Goal: Transaction & Acquisition: Purchase product/service

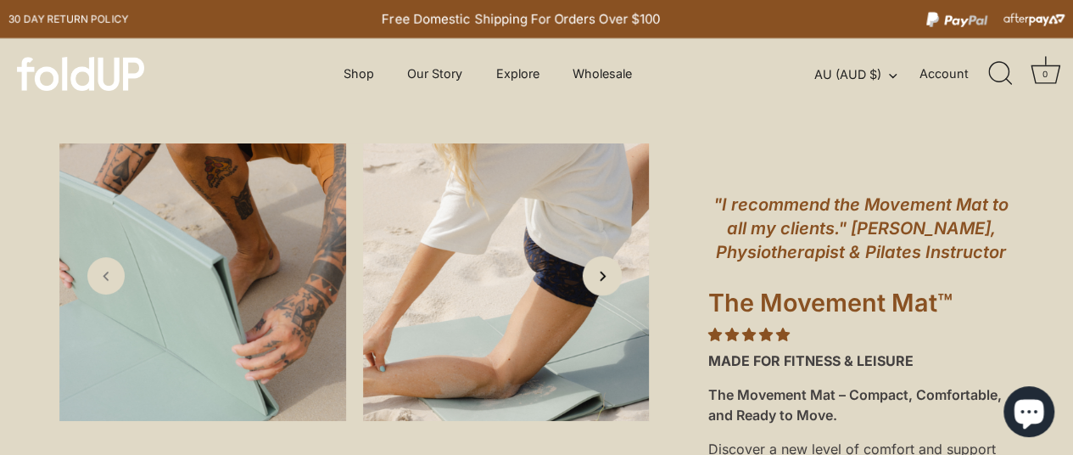
click at [601, 284] on icon "Next slide" at bounding box center [602, 275] width 18 height 18
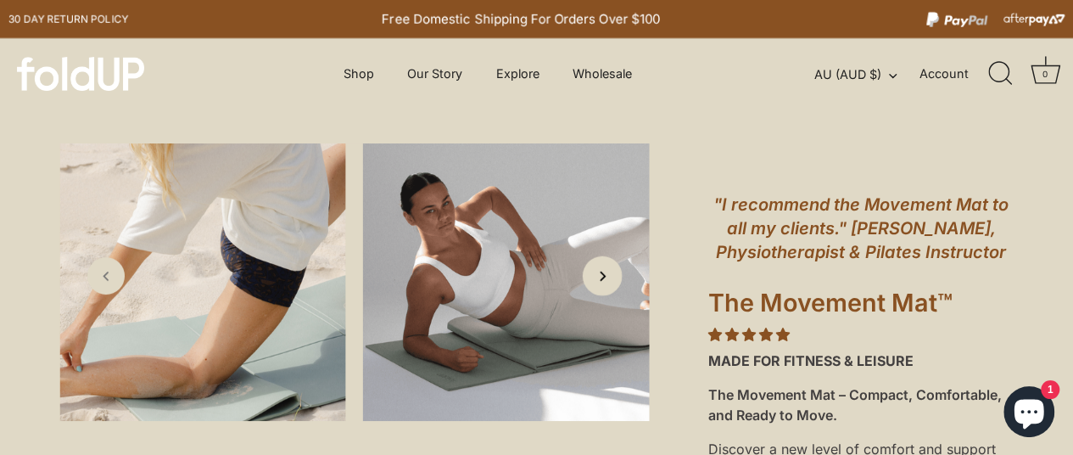
click at [601, 284] on icon "Next slide" at bounding box center [602, 275] width 18 height 18
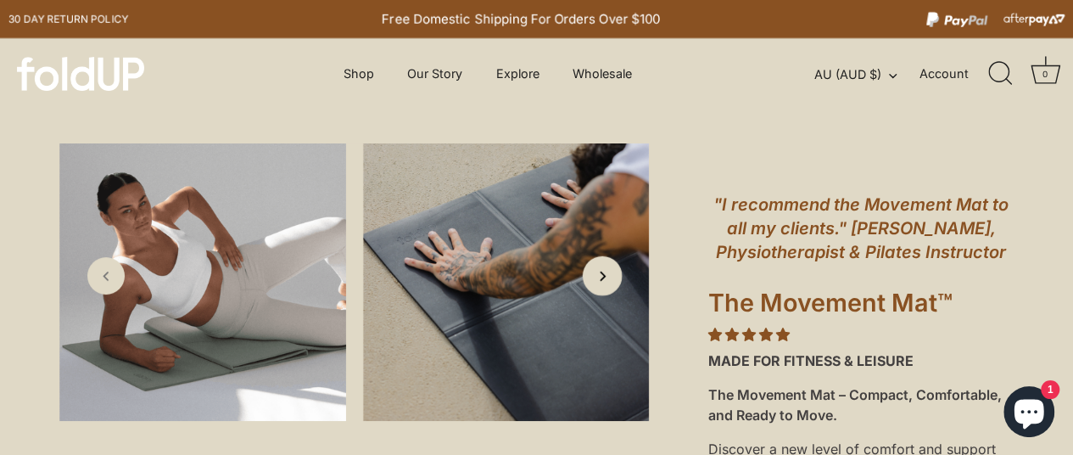
click at [601, 284] on icon "Next slide" at bounding box center [602, 275] width 18 height 18
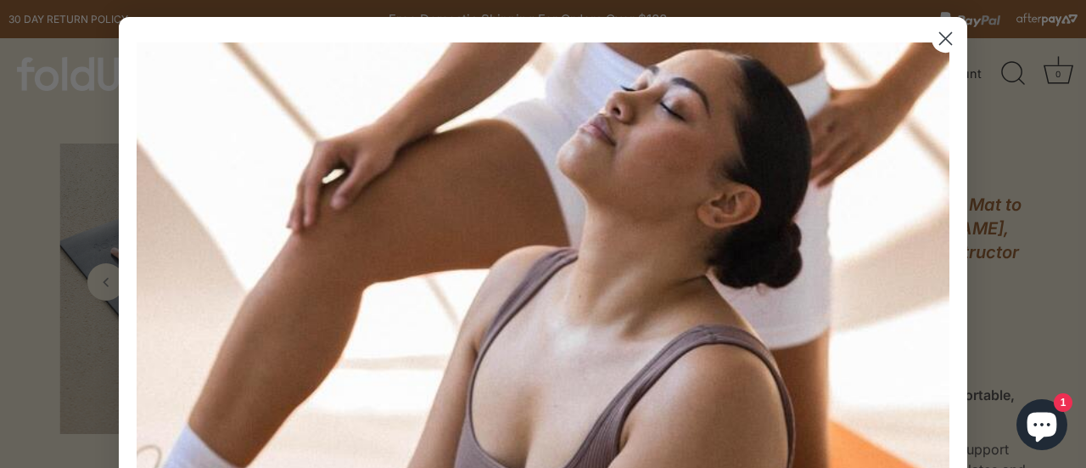
click at [940, 35] on circle "Close dialog" at bounding box center [946, 39] width 28 height 28
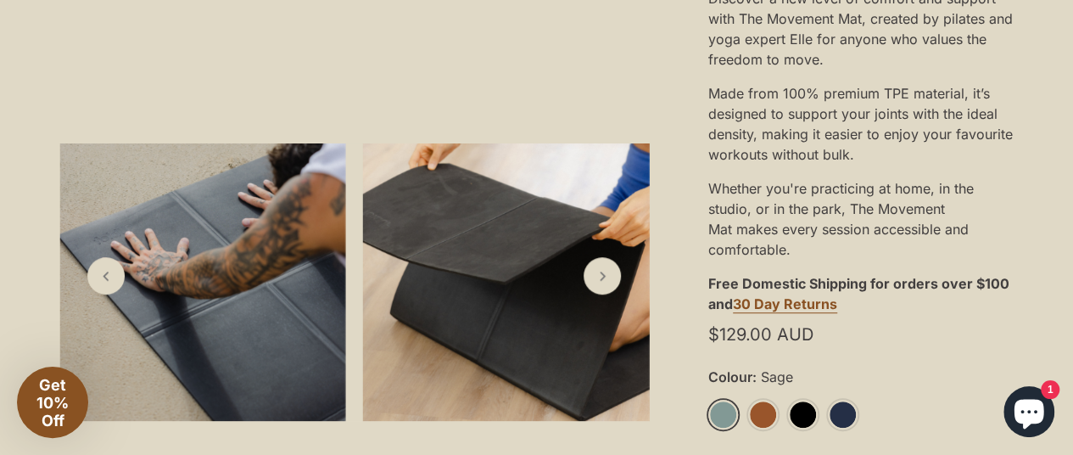
scroll to position [452, 0]
click at [724, 412] on link "Sage" at bounding box center [724, 413] width 30 height 30
drag, startPoint x: 724, startPoint y: 412, endPoint x: 707, endPoint y: 405, distance: 18.6
click at [707, 405] on div ""I recommend the Movement Mat to all my clients." Chloe De Winter, Physiotherap…" at bounding box center [861, 291] width 424 height 1200
click at [721, 407] on link "Sage" at bounding box center [724, 413] width 30 height 30
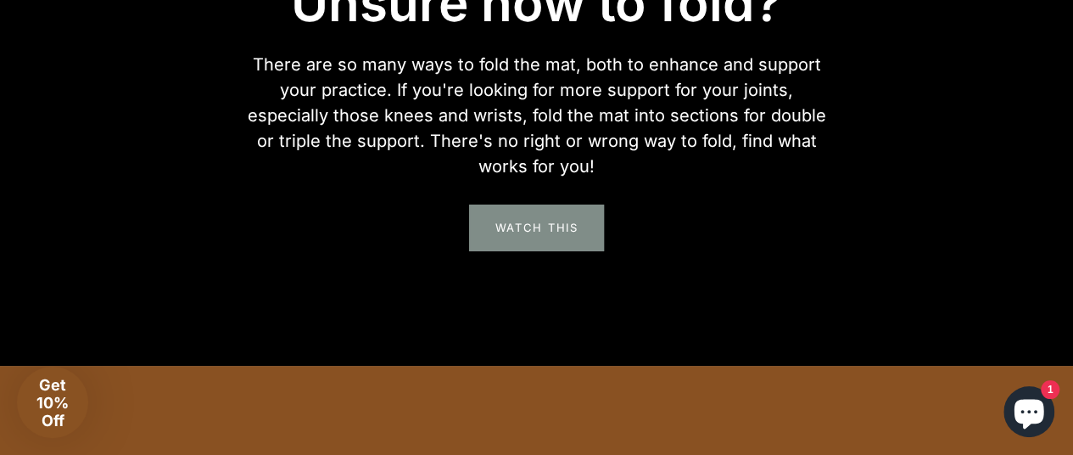
scroll to position [3168, 0]
click at [509, 231] on link "Watch This" at bounding box center [537, 227] width 144 height 49
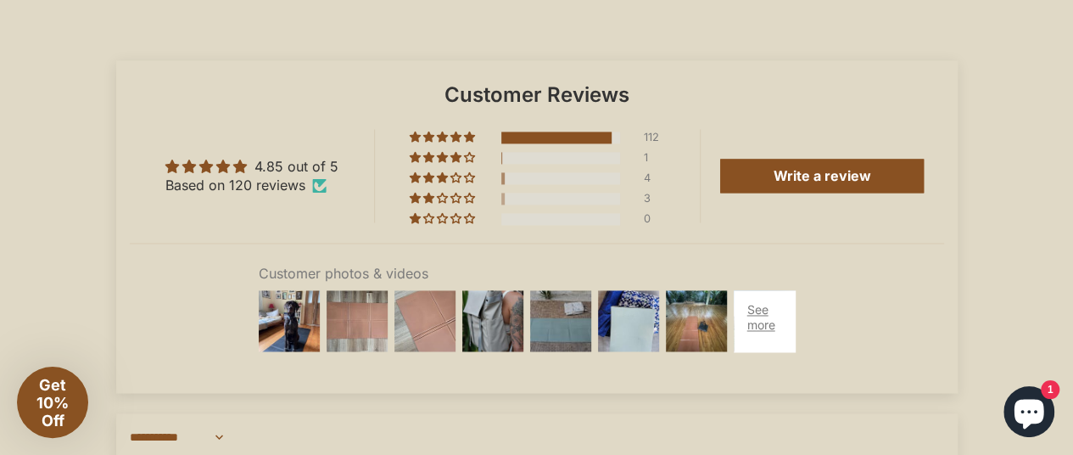
scroll to position [4433, 0]
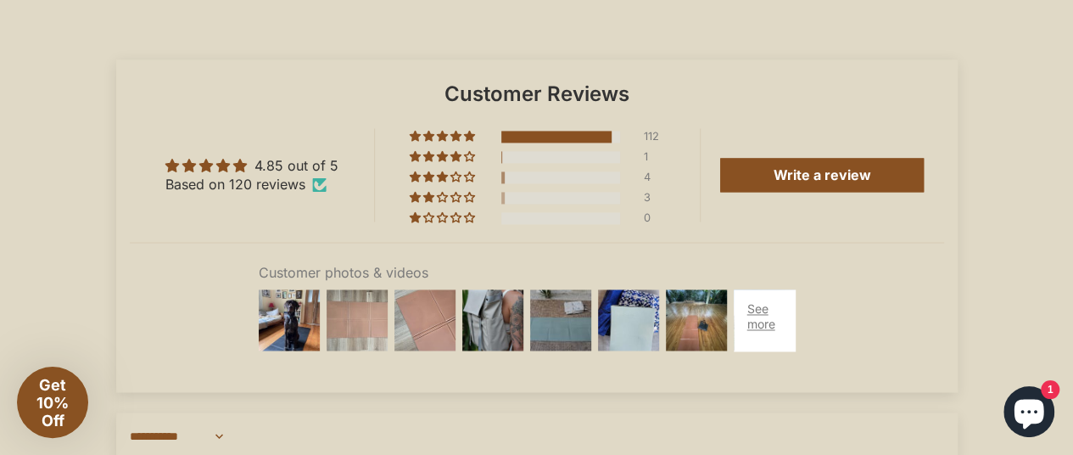
click at [369, 350] on img at bounding box center [357, 320] width 68 height 68
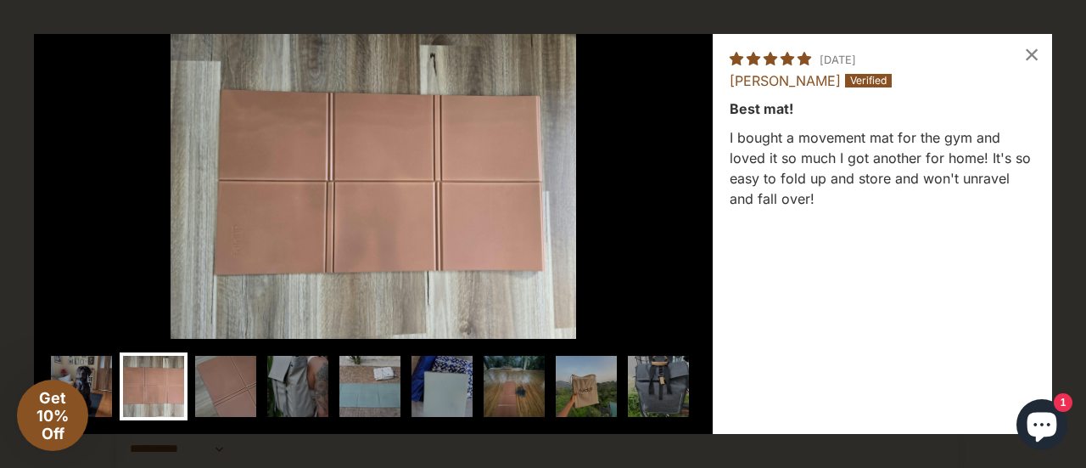
click at [370, 394] on img at bounding box center [370, 386] width 68 height 68
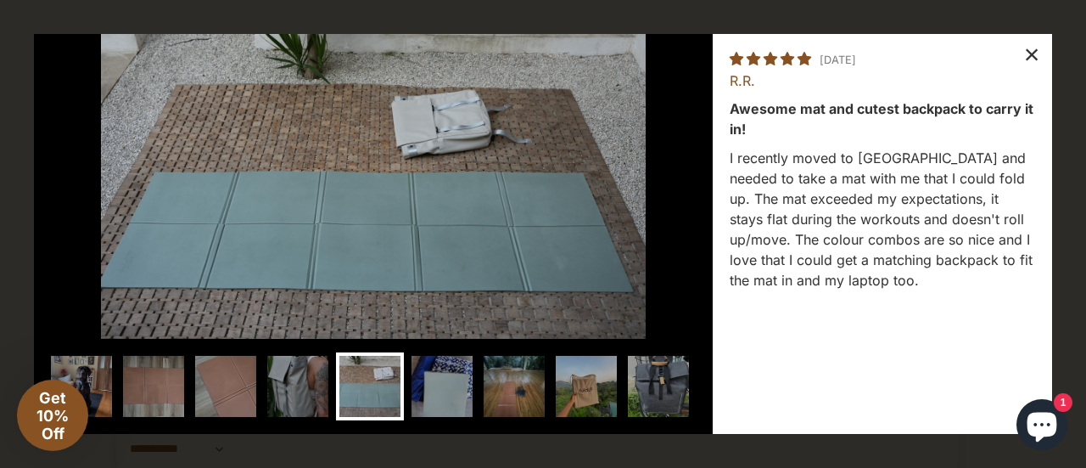
click at [1028, 55] on div "×" at bounding box center [1031, 54] width 41 height 41
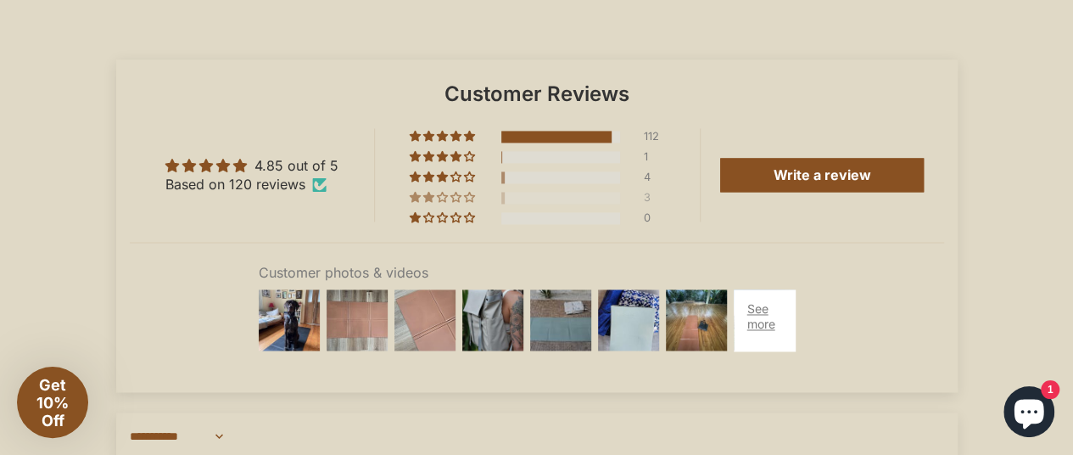
click at [416, 202] on span "3% (3) reviews with 2 star rating" at bounding box center [417, 197] width 14 height 10
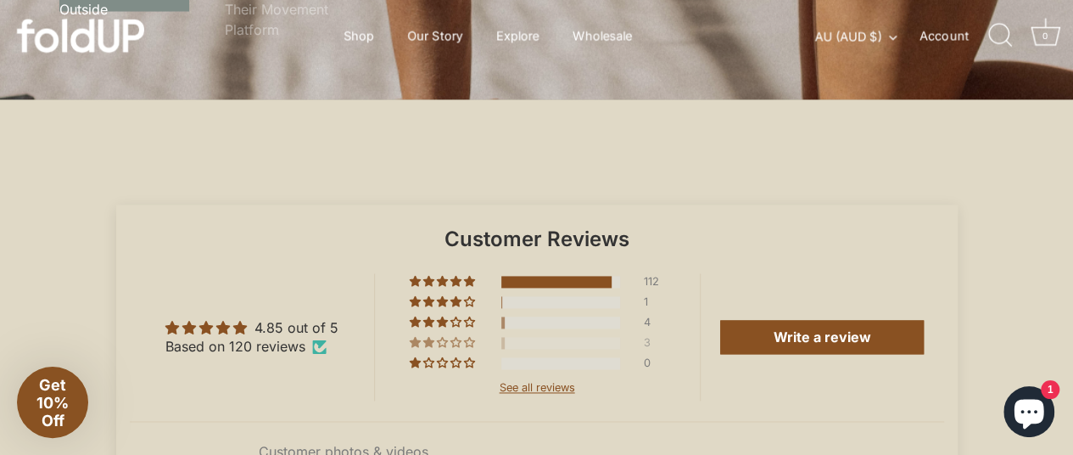
scroll to position [4158, 0]
